Goal: Transaction & Acquisition: Purchase product/service

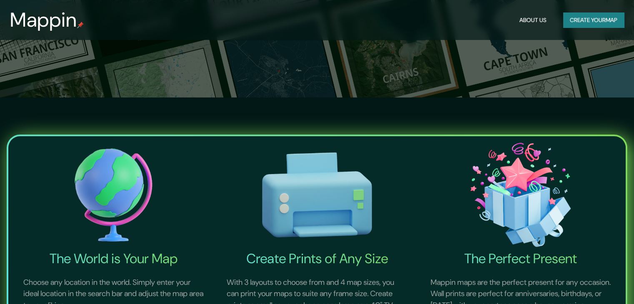
scroll to position [42, 0]
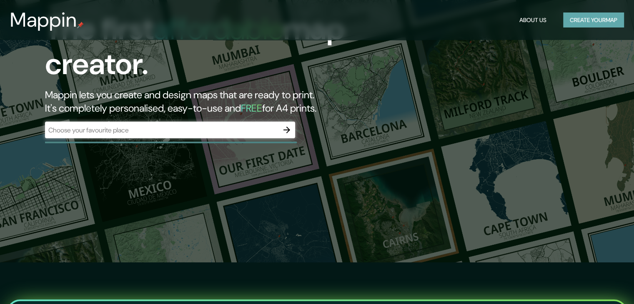
click at [593, 22] on button "Create your map" at bounding box center [593, 20] width 61 height 15
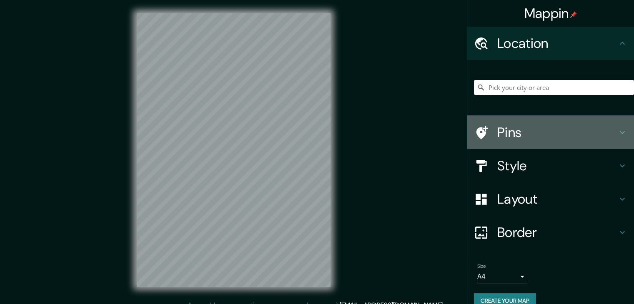
click at [497, 136] on h4 "Pins" at bounding box center [557, 132] width 120 height 17
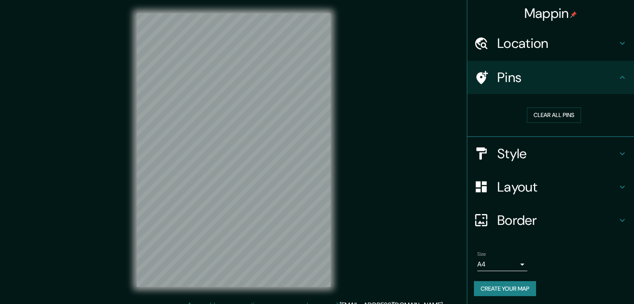
click at [546, 85] on h4 "Pins" at bounding box center [557, 77] width 120 height 17
click at [552, 50] on h4 "Location" at bounding box center [557, 43] width 120 height 17
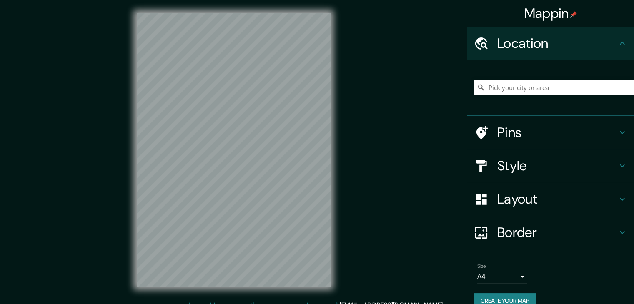
click at [537, 92] on input "Pick your city or area" at bounding box center [554, 87] width 160 height 15
click at [556, 93] on input "Tumon, Barrigada, [US_STATE]" at bounding box center [554, 87] width 160 height 15
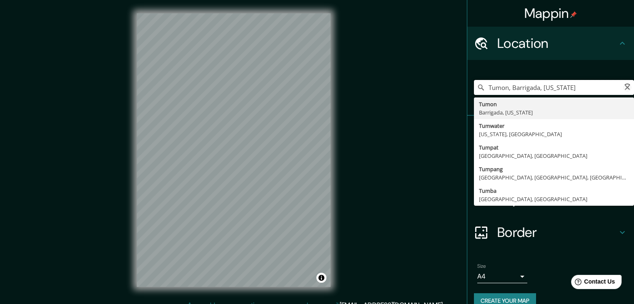
drag, startPoint x: 562, startPoint y: 92, endPoint x: 482, endPoint y: 100, distance: 80.8
click at [530, 87] on input "[GEOGRAPHIC_DATA]" at bounding box center [554, 87] width 160 height 15
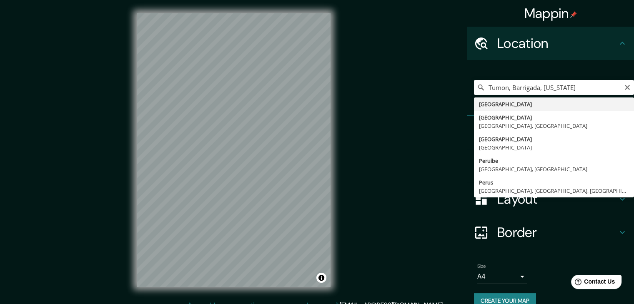
type input "[GEOGRAPHIC_DATA]"
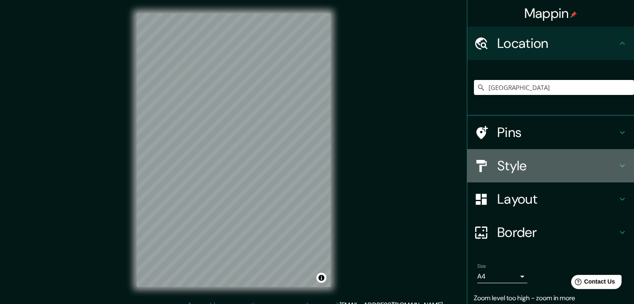
click at [532, 164] on h4 "Style" at bounding box center [557, 166] width 120 height 17
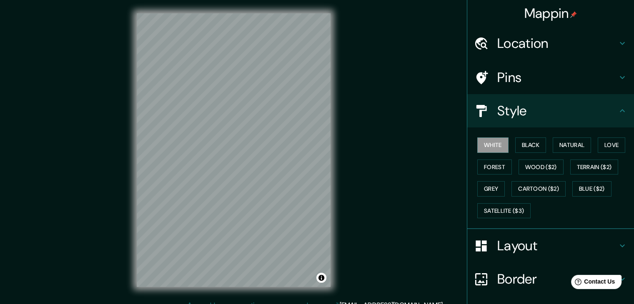
click at [546, 124] on div "Style" at bounding box center [550, 110] width 167 height 33
click at [530, 143] on button "Black" at bounding box center [530, 145] width 31 height 15
click at [495, 146] on button "White" at bounding box center [492, 145] width 31 height 15
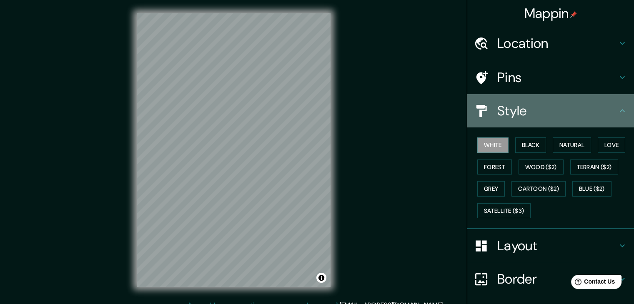
click at [537, 108] on h4 "Style" at bounding box center [557, 111] width 120 height 17
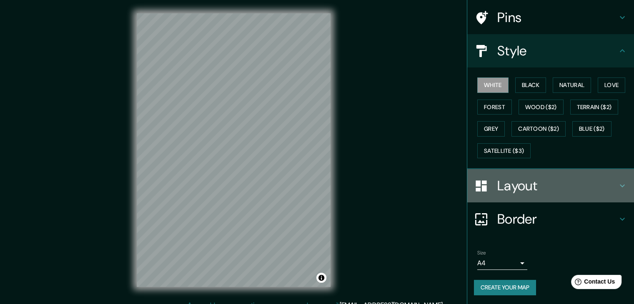
click at [532, 185] on h4 "Layout" at bounding box center [557, 186] width 120 height 17
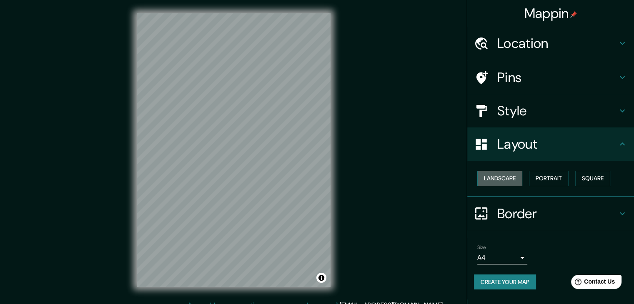
click at [498, 179] on button "Landscape" at bounding box center [499, 178] width 45 height 15
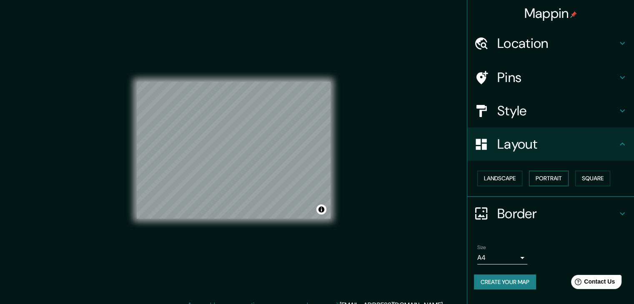
click at [550, 178] on button "Portrait" at bounding box center [549, 178] width 40 height 15
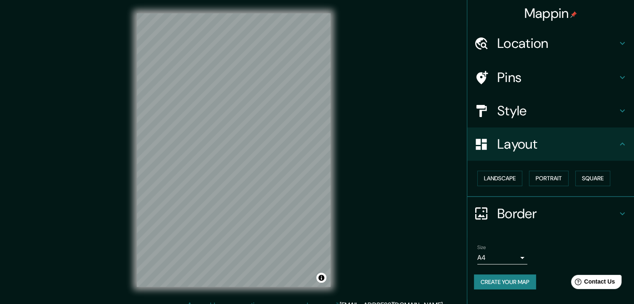
click at [576, 178] on div "Landscape [GEOGRAPHIC_DATA]" at bounding box center [554, 179] width 160 height 22
click at [593, 178] on button "Square" at bounding box center [592, 178] width 35 height 15
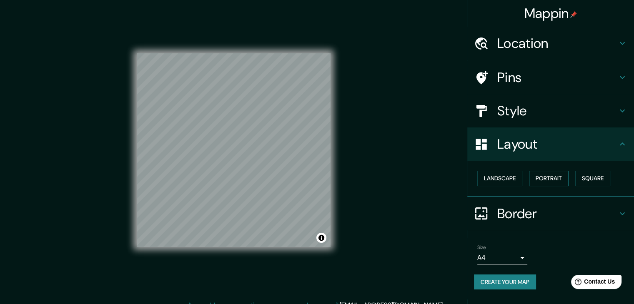
drag, startPoint x: 550, startPoint y: 179, endPoint x: 544, endPoint y: 178, distance: 5.4
click at [548, 179] on button "Portrait" at bounding box center [549, 178] width 40 height 15
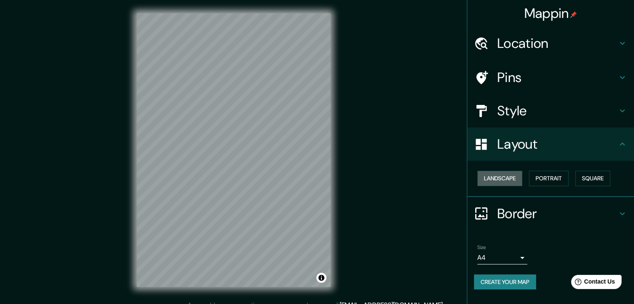
drag, startPoint x: 508, startPoint y: 177, endPoint x: 410, endPoint y: 161, distance: 98.7
click at [507, 176] on button "Landscape" at bounding box center [499, 178] width 45 height 15
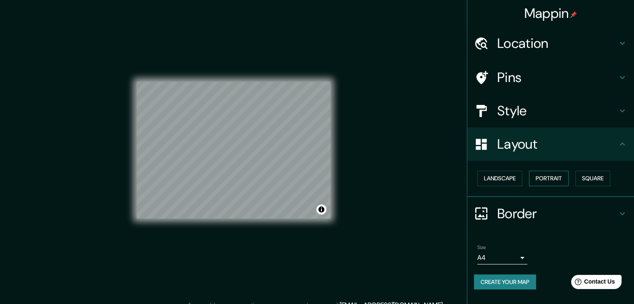
click at [563, 173] on button "Portrait" at bounding box center [549, 178] width 40 height 15
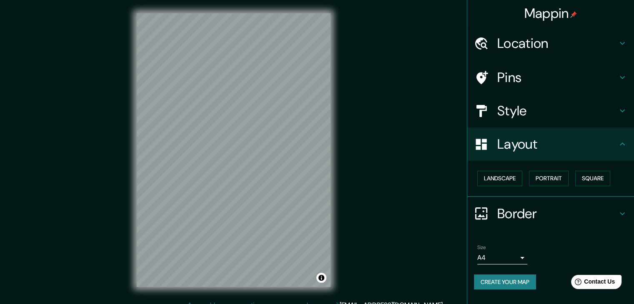
click at [325, 275] on div "© Mapbox © OpenStreetMap Improve this map" at bounding box center [234, 150] width 194 height 274
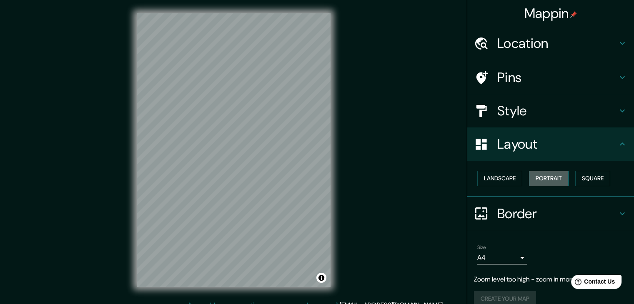
click at [545, 178] on button "Portrait" at bounding box center [549, 178] width 40 height 15
click at [497, 177] on button "Landscape" at bounding box center [499, 178] width 45 height 15
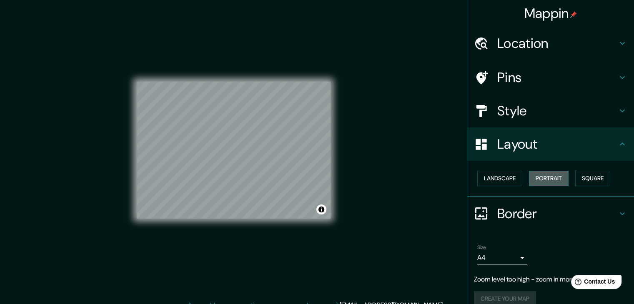
click at [553, 182] on button "Portrait" at bounding box center [549, 178] width 40 height 15
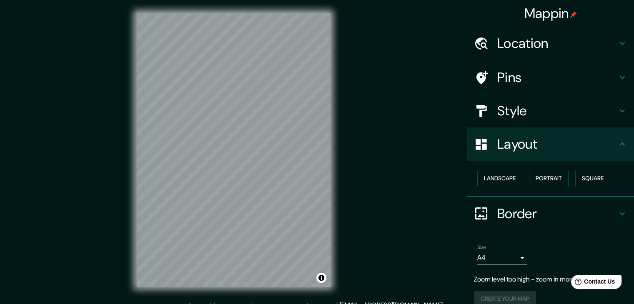
click at [532, 215] on h4 "Border" at bounding box center [557, 213] width 120 height 17
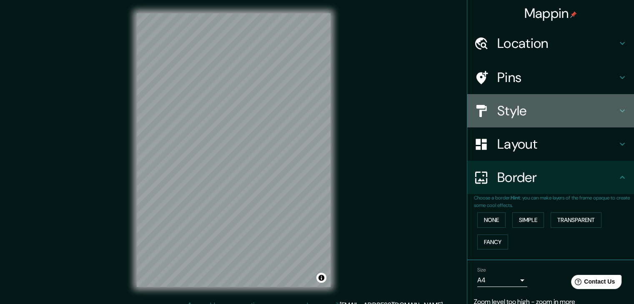
click at [512, 103] on h4 "Style" at bounding box center [557, 111] width 120 height 17
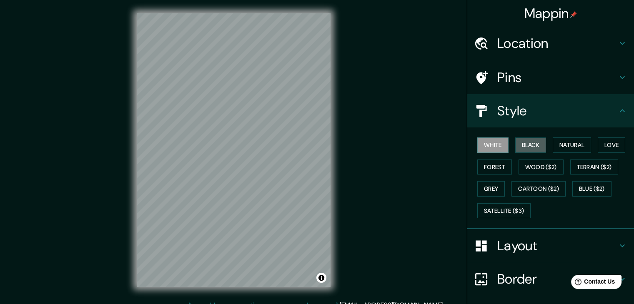
drag, startPoint x: 523, startPoint y: 140, endPoint x: 547, endPoint y: 156, distance: 28.2
click at [523, 140] on button "Black" at bounding box center [530, 145] width 31 height 15
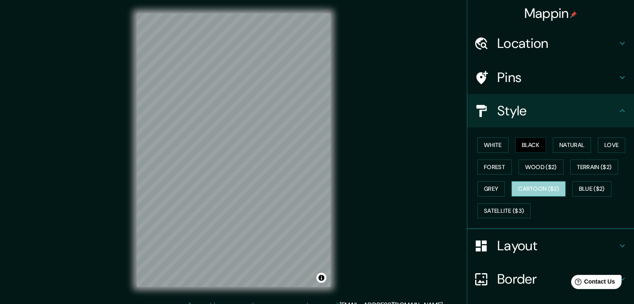
click at [547, 184] on button "Cartoon ($2)" at bounding box center [538, 188] width 54 height 15
drag, startPoint x: 510, startPoint y: 176, endPoint x: 537, endPoint y: 133, distance: 51.1
click at [510, 173] on div "White Black Natural Love Forest Wood ($2) Terrain ($2) Grey Cartoon ($2) Blue (…" at bounding box center [554, 178] width 160 height 88
drag, startPoint x: 544, startPoint y: 140, endPoint x: 572, endPoint y: 142, distance: 28.0
click at [548, 142] on div "White Black Natural Love Forest Wood ($2) Terrain ($2) Grey Cartoon ($2) Blue (…" at bounding box center [554, 178] width 160 height 88
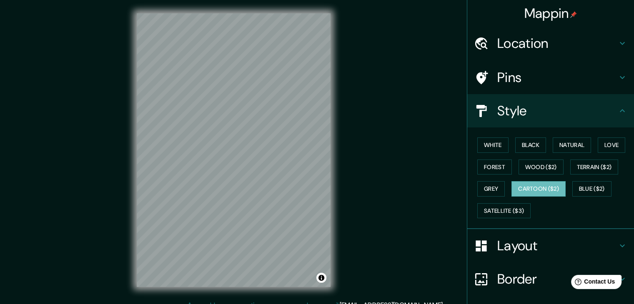
drag, startPoint x: 577, startPoint y: 142, endPoint x: 567, endPoint y: 119, distance: 25.2
click at [578, 142] on button "Natural" at bounding box center [572, 145] width 38 height 15
